Goal: Transaction & Acquisition: Download file/media

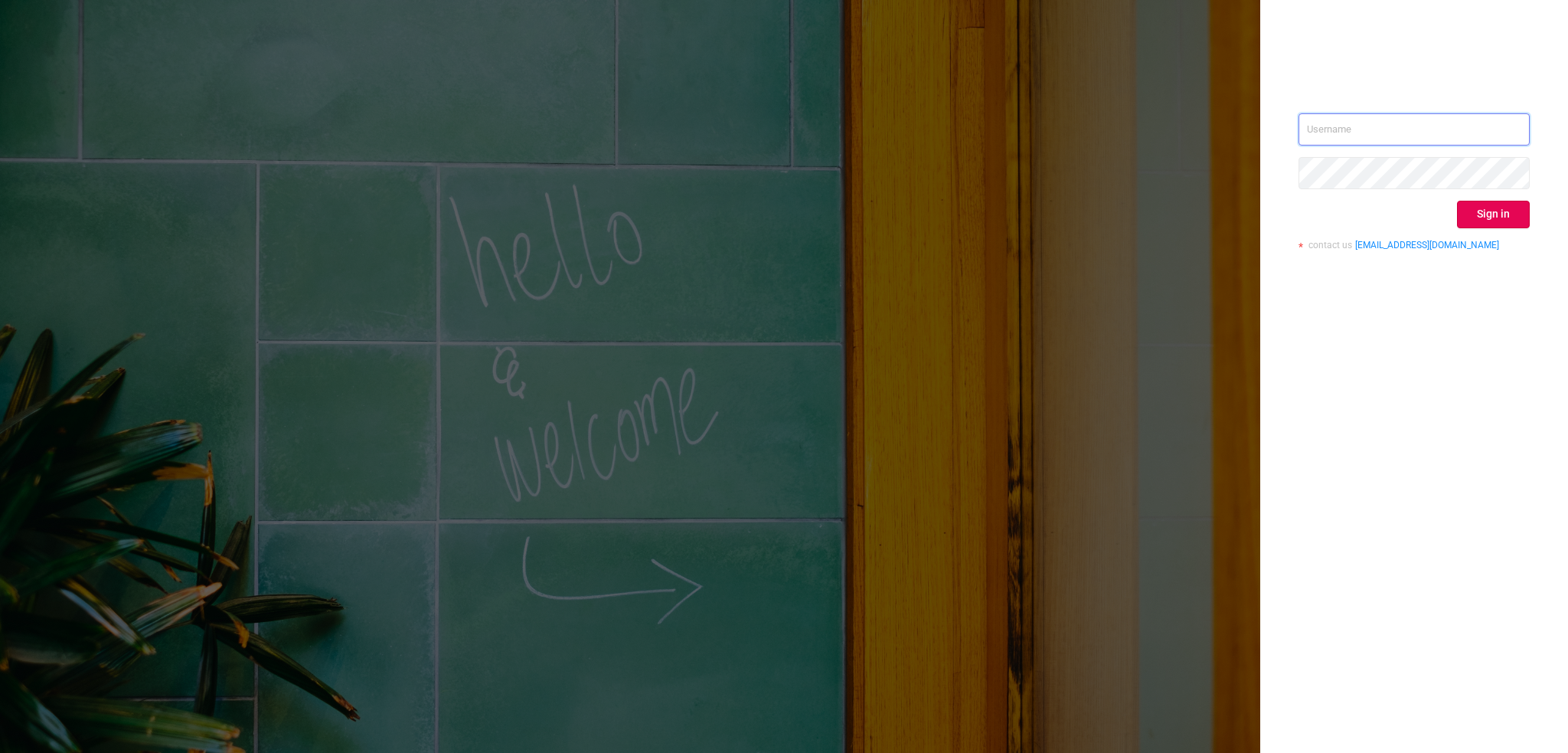
click at [1384, 126] on input "text" at bounding box center [1414, 129] width 231 height 32
type input "[EMAIL_ADDRESS][DOMAIN_NAME]"
click at [1516, 211] on button "Sign in" at bounding box center [1494, 214] width 73 height 28
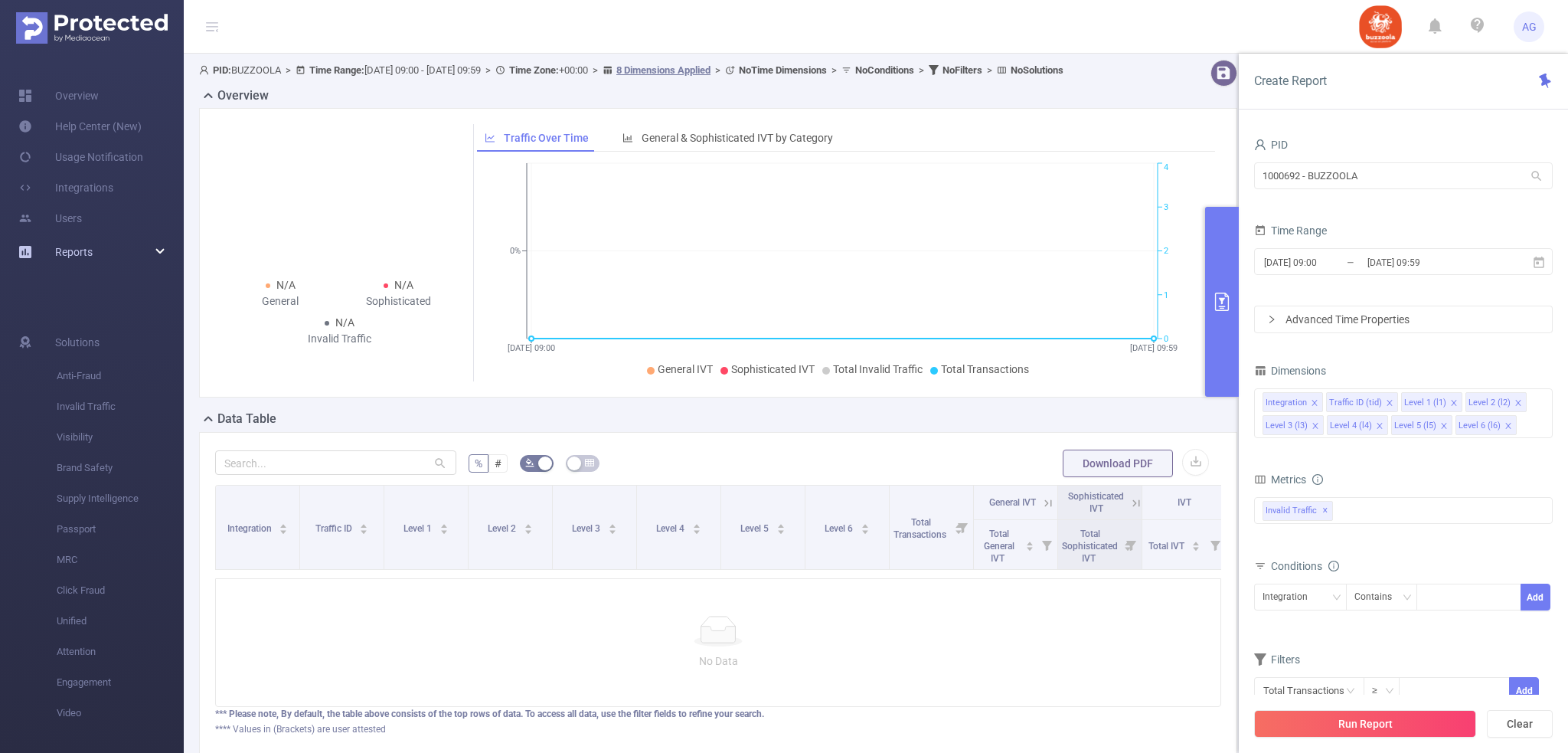
click at [127, 263] on div "Reports" at bounding box center [92, 252] width 184 height 31
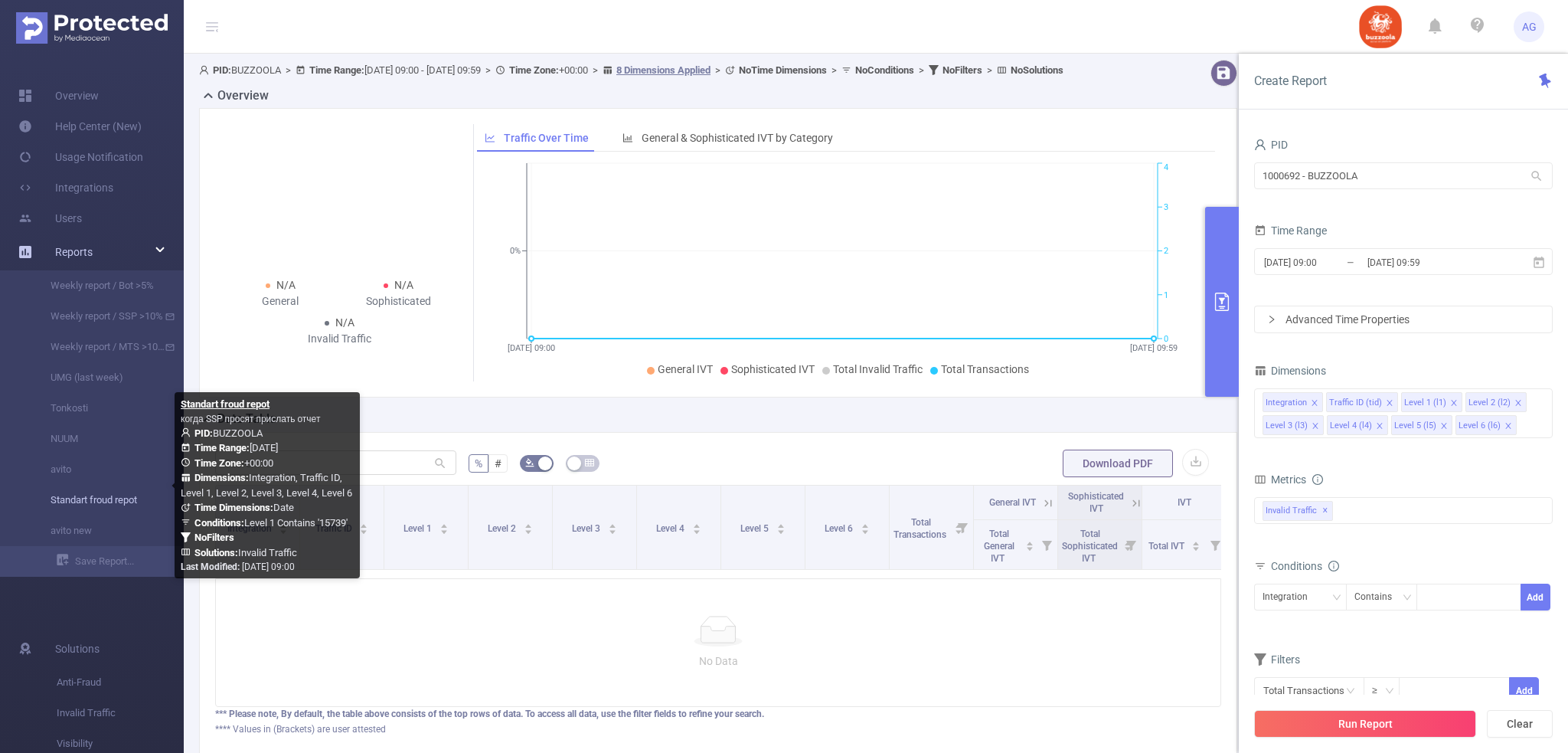
click at [138, 503] on link "Standart froud repot" at bounding box center [98, 500] width 135 height 31
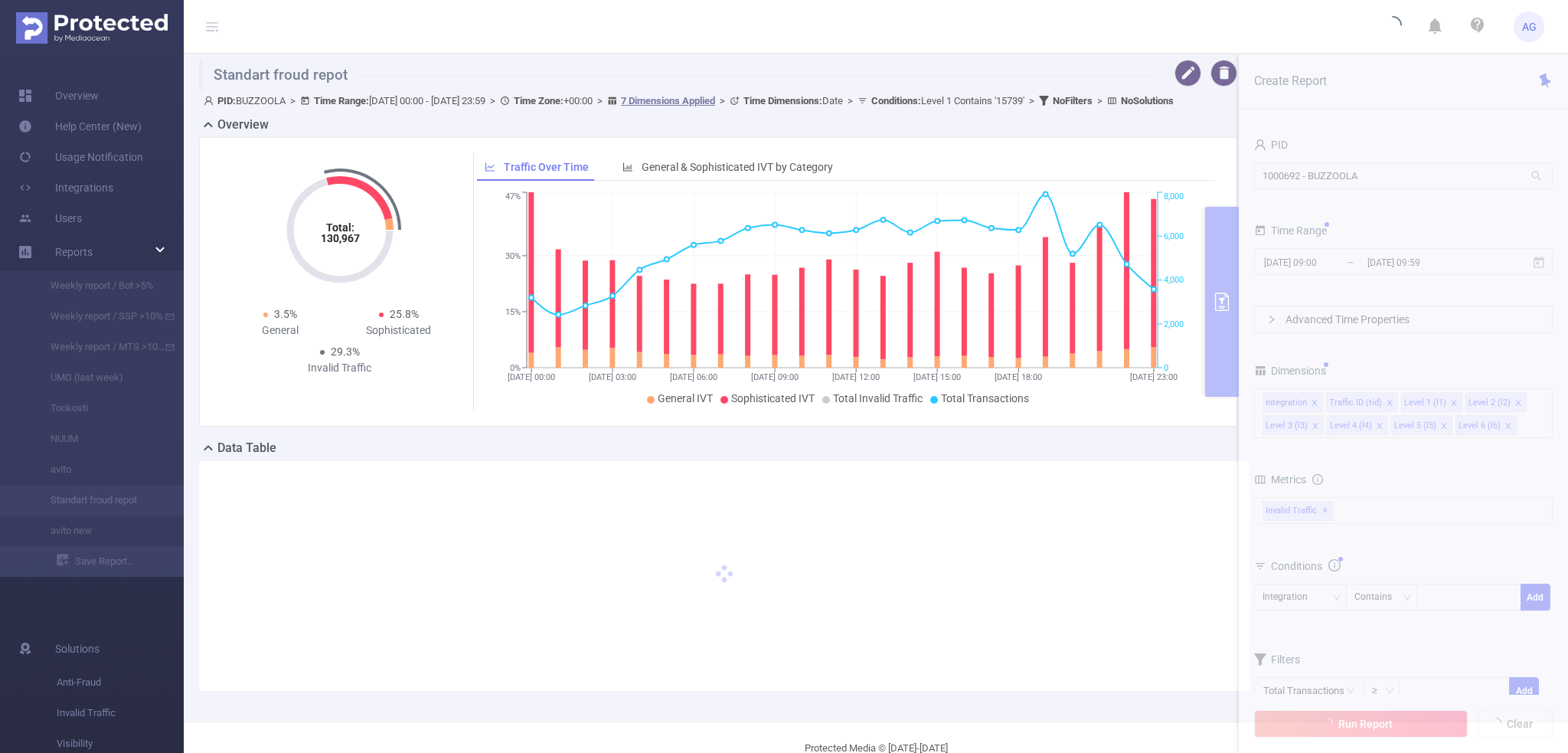
type input "[DATE] 00:00"
type input "[DATE] 23:59"
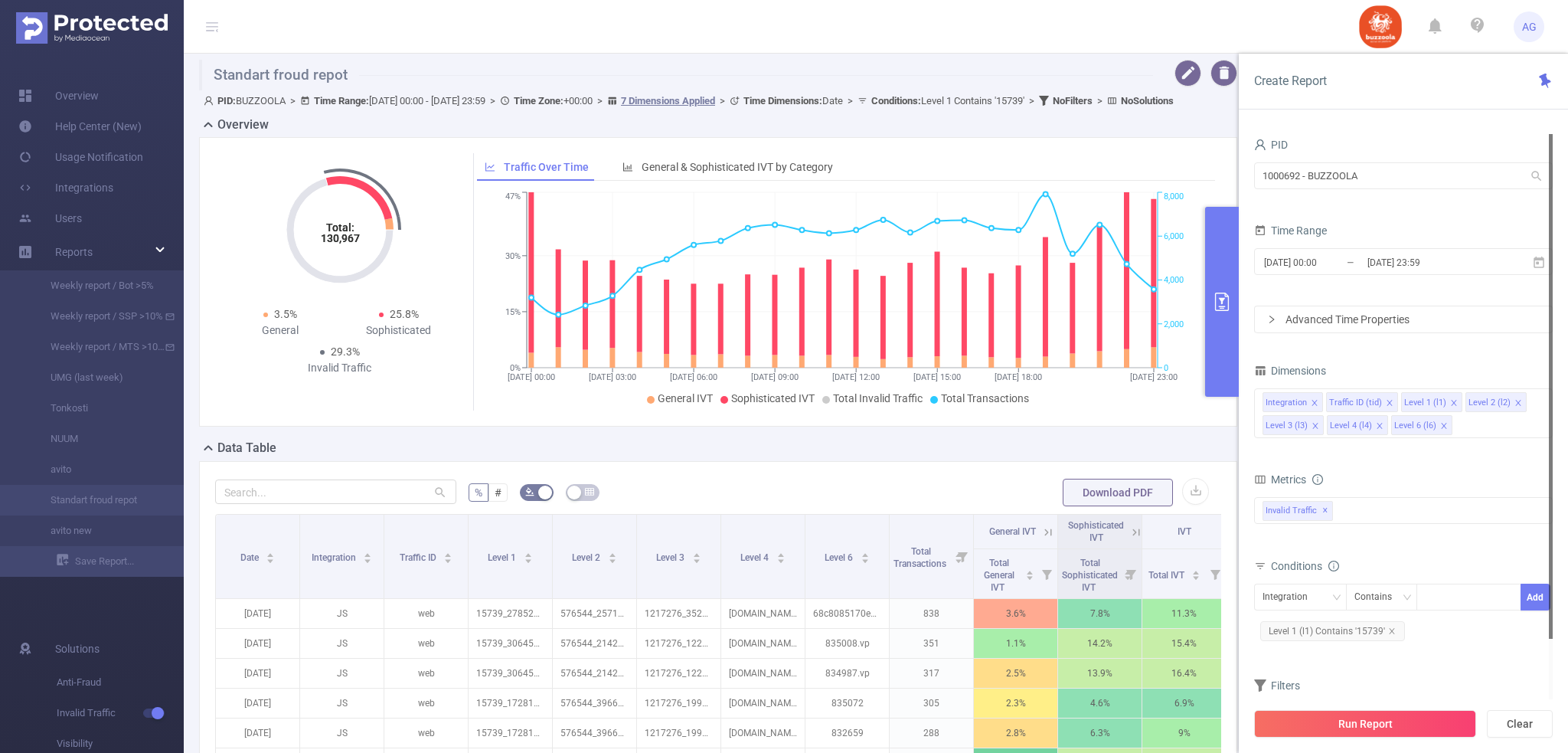
click at [1316, 324] on div "Advanced Time Properties" at bounding box center [1404, 319] width 297 height 26
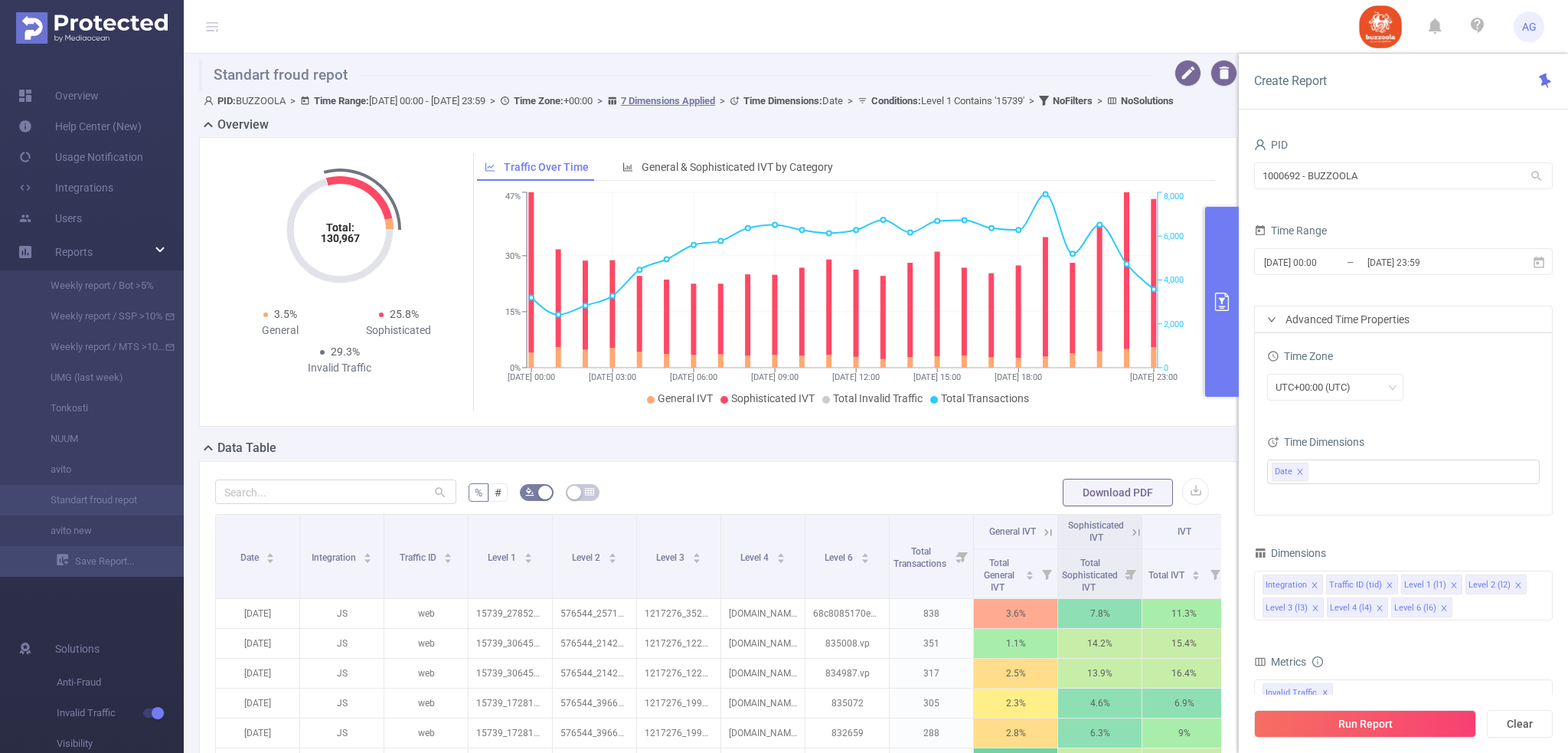
click at [1316, 324] on div "Advanced Time Properties" at bounding box center [1404, 319] width 297 height 26
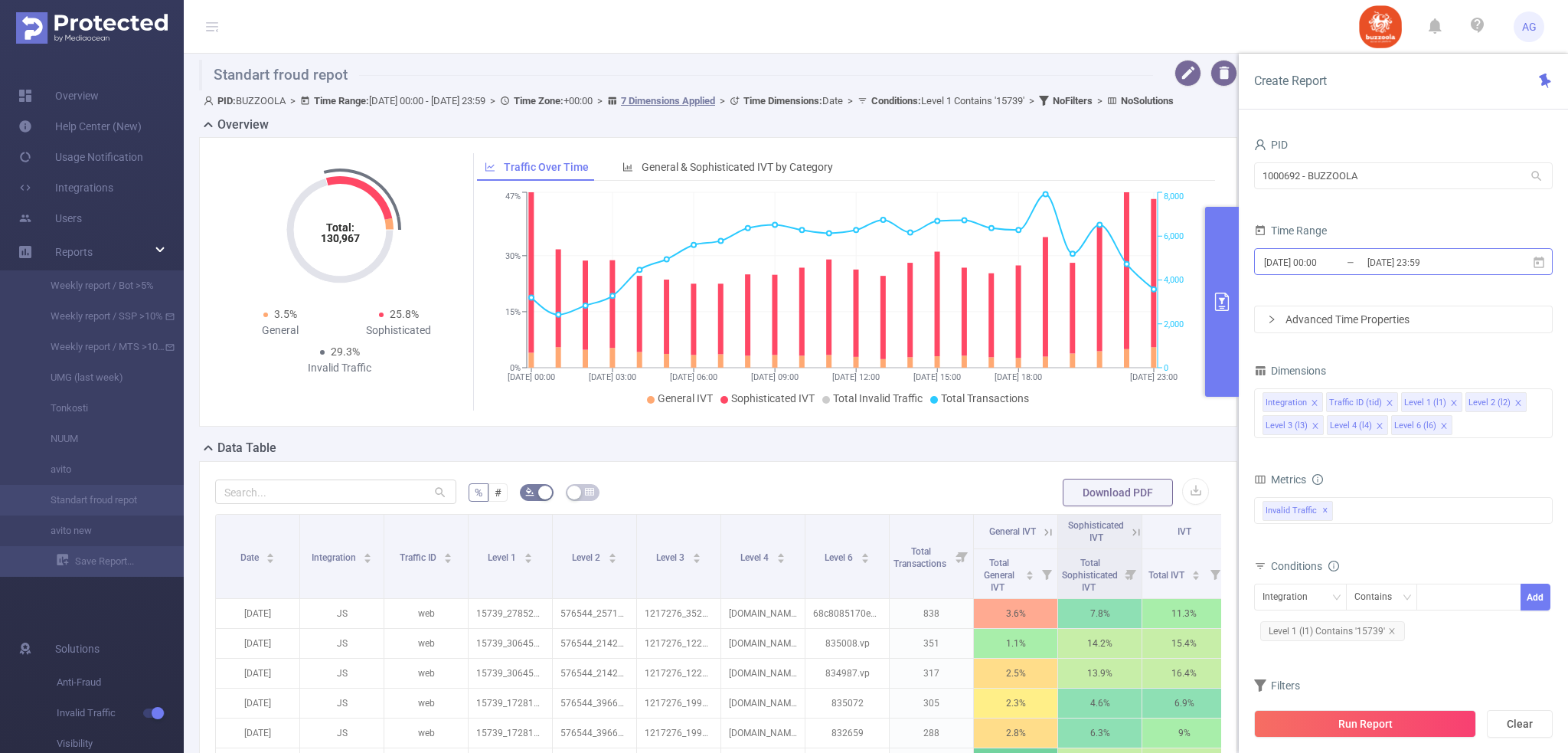
click at [1348, 262] on input "[DATE] 00:00" at bounding box center [1325, 262] width 124 height 21
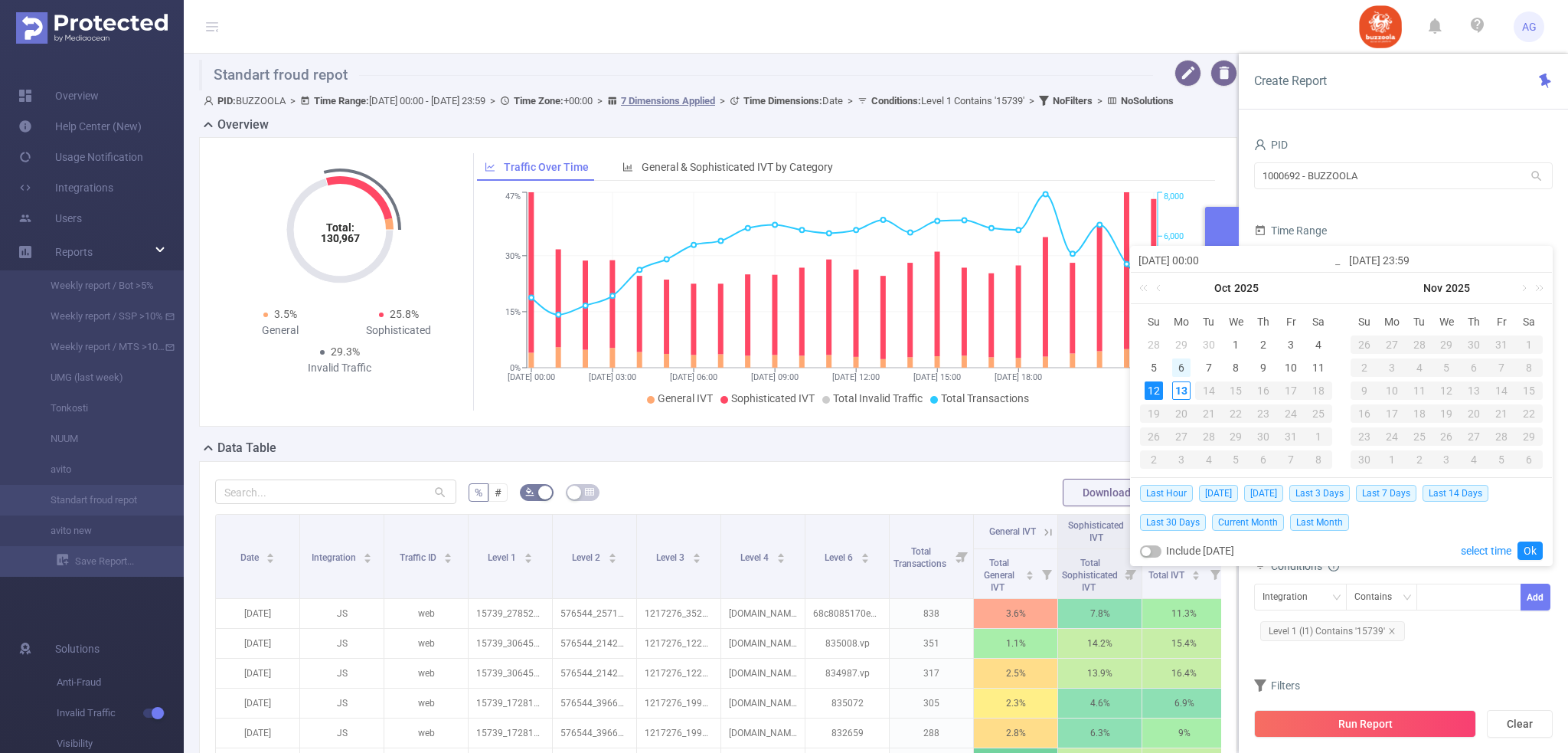
click at [1183, 364] on div "6" at bounding box center [1181, 367] width 18 height 18
click at [1156, 390] on div "12" at bounding box center [1153, 390] width 18 height 18
type input "[DATE] 00:00"
click at [1531, 543] on link "Ok" at bounding box center [1530, 550] width 25 height 18
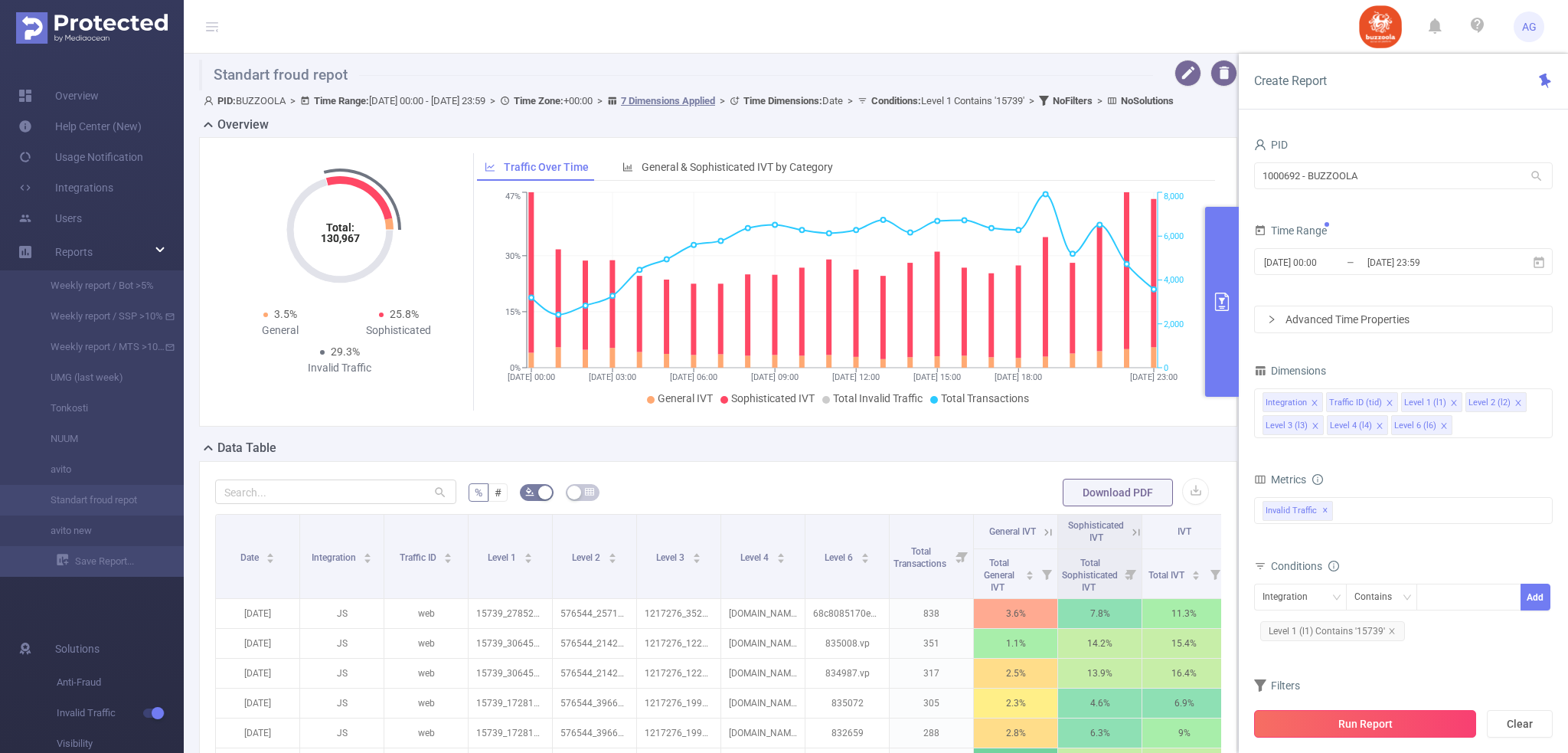
click at [1367, 722] on button "Run Report" at bounding box center [1365, 724] width 222 height 28
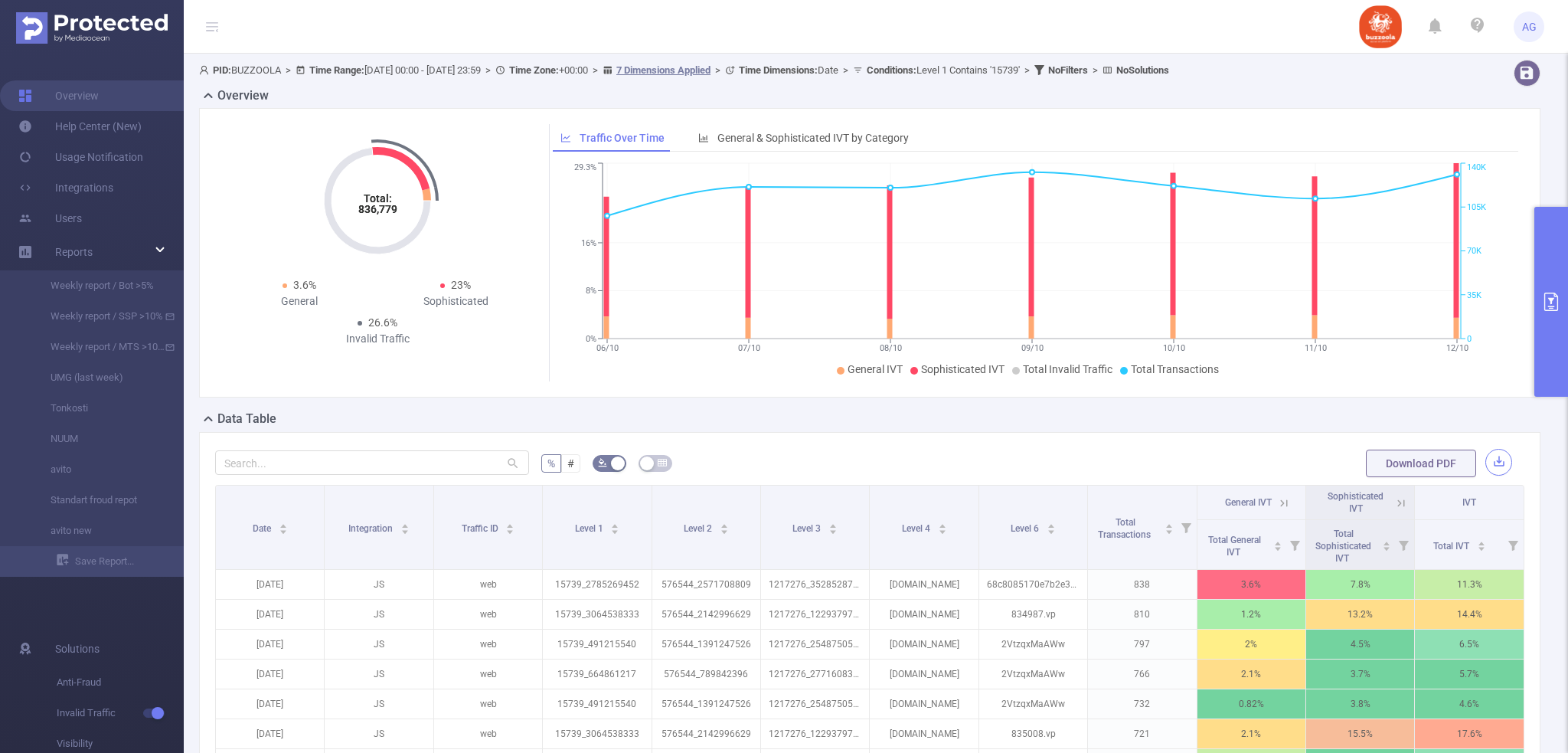
click at [1498, 467] on button "button" at bounding box center [1499, 462] width 27 height 27
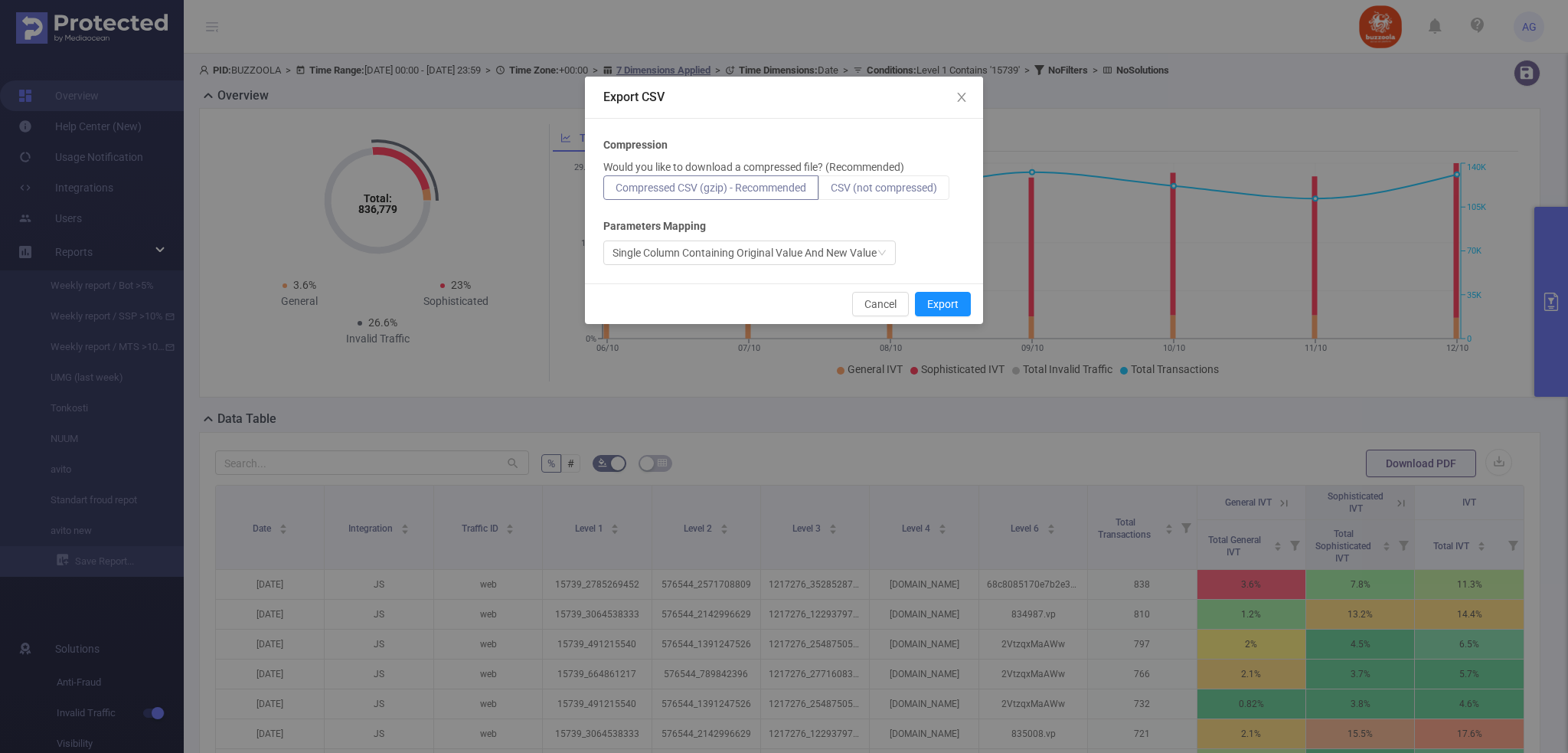
click at [901, 186] on span "CSV (not compressed)" at bounding box center [884, 188] width 107 height 13
click at [831, 191] on input "CSV (not compressed)" at bounding box center [831, 191] width 0 height 0
click at [870, 265] on div "Compression Would you like to download a compressed file? (Recommended) Compres…" at bounding box center [784, 201] width 398 height 164
click at [870, 258] on div "Single Column Containing Original Value And New Value" at bounding box center [745, 252] width 264 height 23
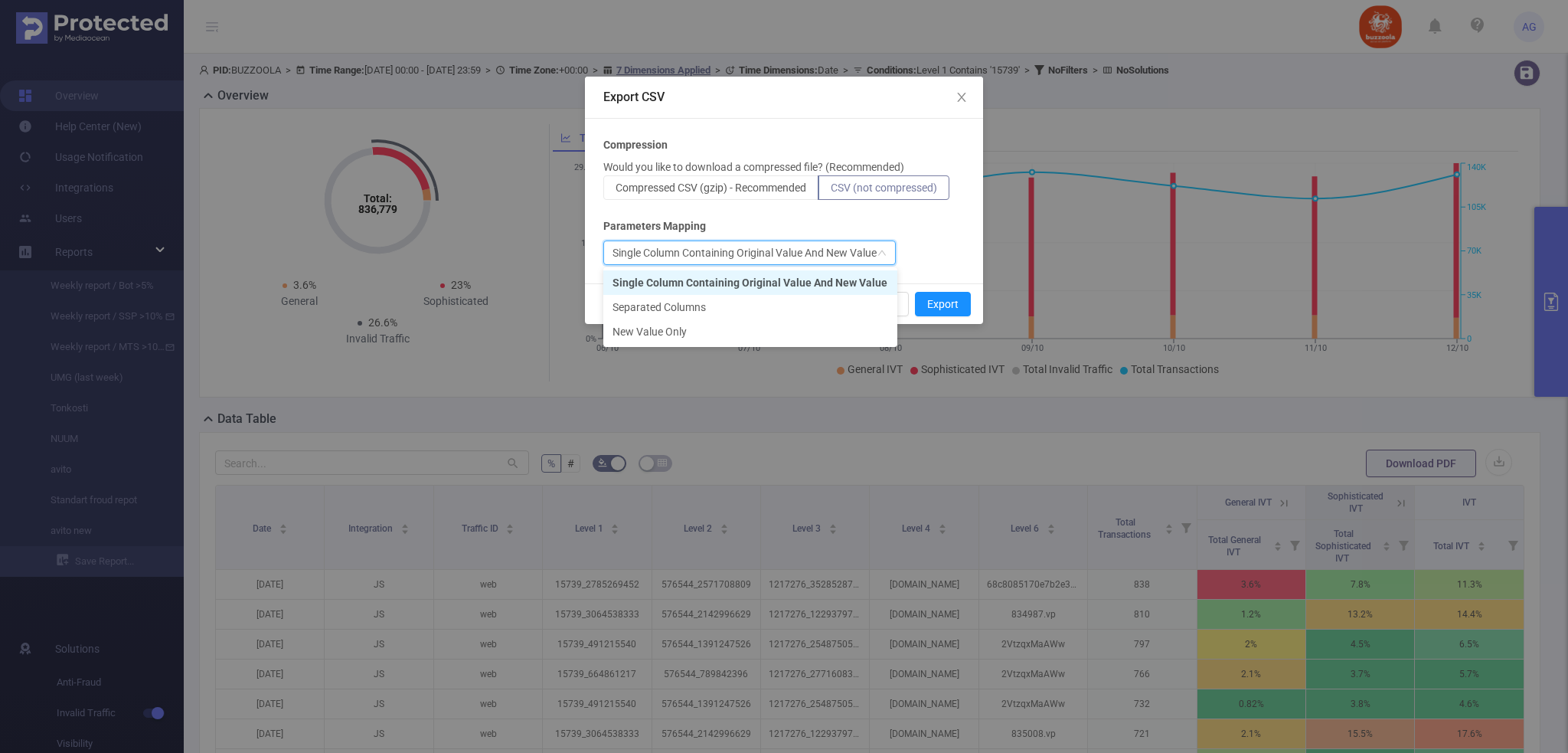
click at [870, 257] on div "Single Column Containing Original Value And New Value" at bounding box center [745, 252] width 264 height 23
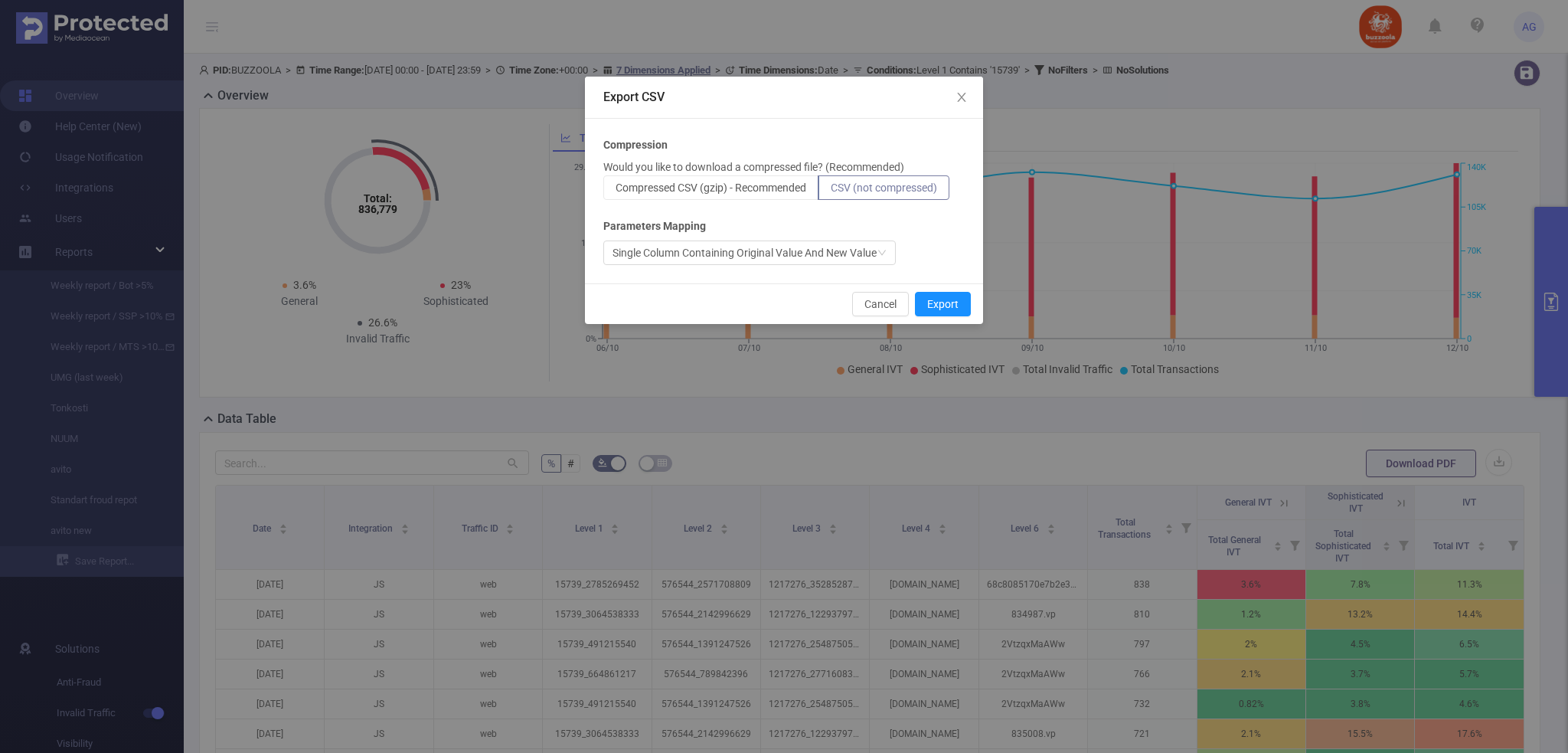
click at [921, 183] on span "CSV (not compressed)" at bounding box center [884, 188] width 107 height 13
click at [831, 191] on input "CSV (not compressed)" at bounding box center [831, 191] width 0 height 0
click at [954, 303] on button "Export" at bounding box center [943, 303] width 56 height 24
